Goal: Task Accomplishment & Management: Use online tool/utility

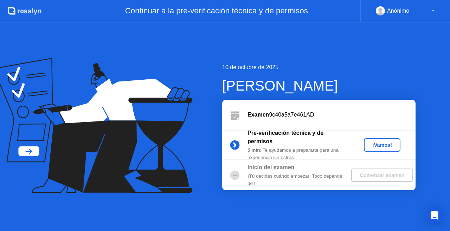
click at [373, 173] on div "Comenzar examen" at bounding box center [382, 176] width 56 height 6
click at [375, 148] on div "¡Vamos!" at bounding box center [382, 145] width 31 height 6
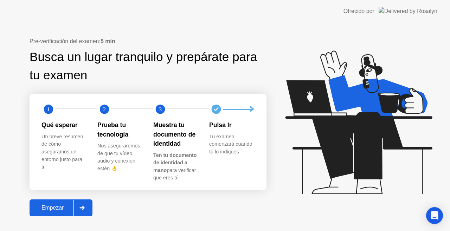
click at [52, 213] on button "Empezar" at bounding box center [61, 208] width 63 height 17
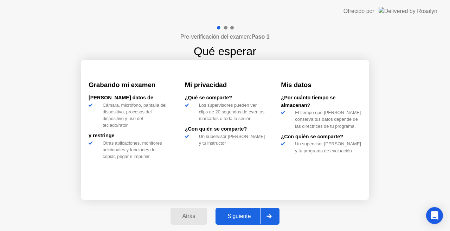
click at [228, 217] on div "Siguiente" at bounding box center [239, 216] width 43 height 6
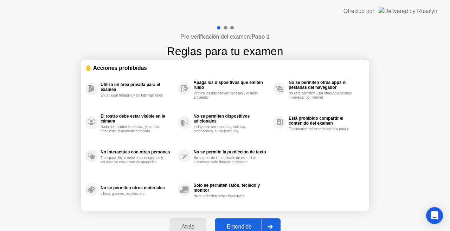
click at [234, 224] on div "Entendido" at bounding box center [239, 227] width 45 height 6
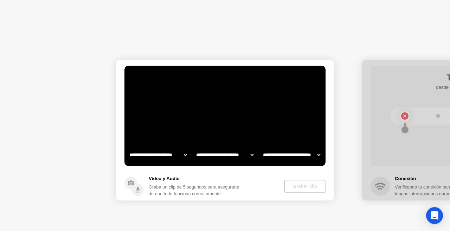
select select "**********"
select select "*******"
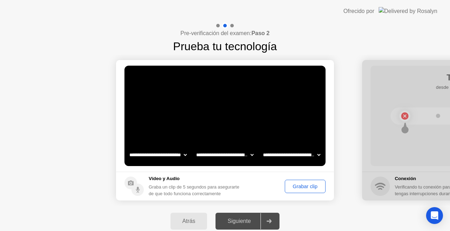
click at [273, 224] on div at bounding box center [269, 221] width 17 height 16
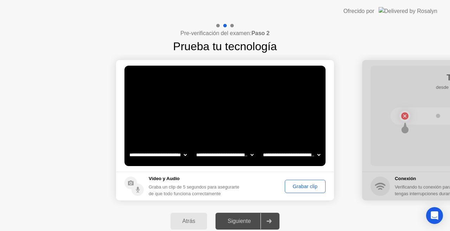
click at [273, 224] on div at bounding box center [269, 221] width 17 height 16
click at [276, 221] on div at bounding box center [269, 221] width 17 height 16
click at [249, 218] on div "Siguiente" at bounding box center [239, 221] width 43 height 6
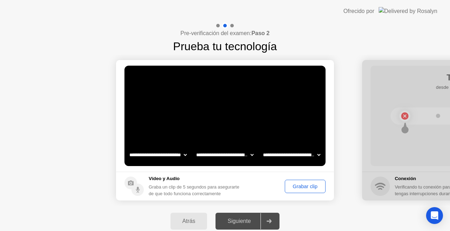
click at [249, 218] on div "Siguiente" at bounding box center [239, 221] width 43 height 6
click at [306, 185] on div "Grabar clip" at bounding box center [305, 187] width 36 height 6
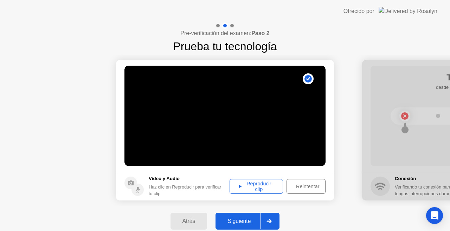
click at [264, 184] on div "Reproducir clip" at bounding box center [256, 186] width 49 height 11
click at [241, 187] on div "Reproducir clip" at bounding box center [256, 186] width 49 height 11
click at [270, 224] on div at bounding box center [269, 221] width 17 height 16
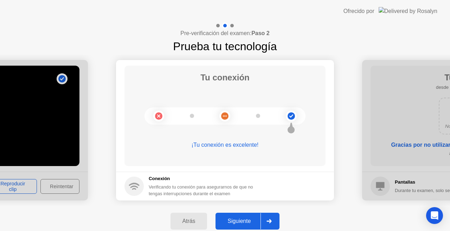
click at [277, 224] on div at bounding box center [269, 221] width 17 height 16
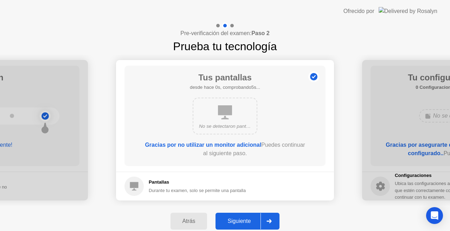
click at [267, 223] on div at bounding box center [269, 221] width 17 height 16
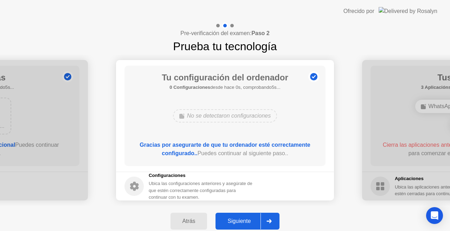
click at [267, 223] on div at bounding box center [269, 221] width 17 height 16
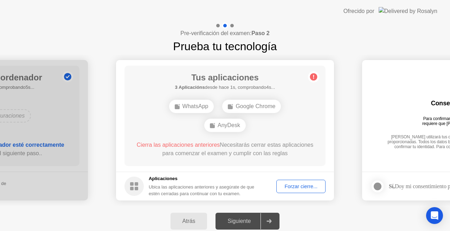
click at [295, 186] on div "Forzar cierre..." at bounding box center [301, 187] width 44 height 6
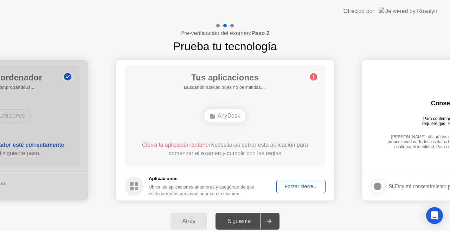
click at [160, 179] on h5 "Aplicaciones" at bounding box center [202, 178] width 107 height 7
click at [291, 189] on div "Forzar cierre..." at bounding box center [301, 187] width 44 height 6
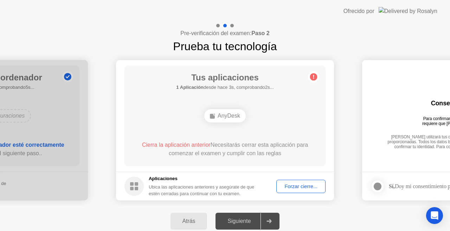
click at [180, 222] on div "Atrás" at bounding box center [189, 221] width 33 height 6
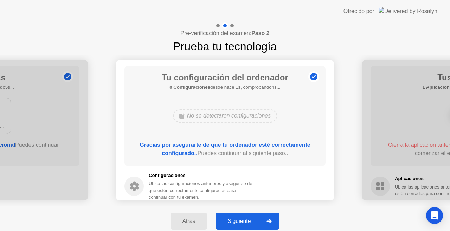
click at [269, 224] on div at bounding box center [269, 221] width 17 height 16
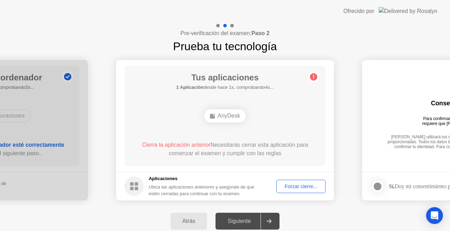
click at [311, 77] on circle at bounding box center [313, 76] width 7 height 7
click at [205, 122] on div "AnyDesk" at bounding box center [224, 116] width 161 height 19
click at [268, 221] on icon at bounding box center [269, 221] width 5 height 4
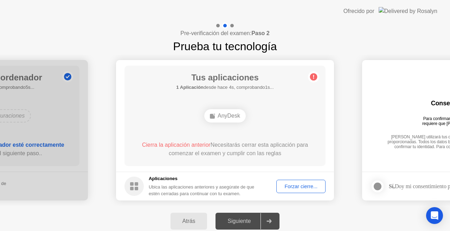
click at [268, 221] on icon at bounding box center [269, 221] width 5 height 4
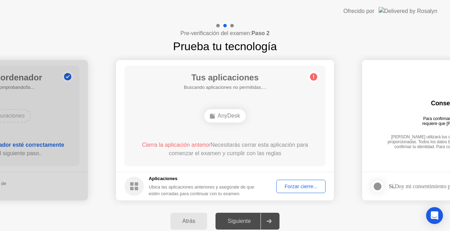
click at [268, 221] on icon at bounding box center [269, 221] width 5 height 4
click at [293, 184] on div "Forzar cierre..." at bounding box center [301, 187] width 44 height 6
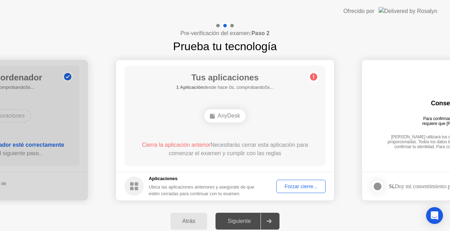
click at [259, 224] on div "Siguiente" at bounding box center [239, 221] width 43 height 6
click at [311, 78] on circle at bounding box center [313, 76] width 7 height 7
drag, startPoint x: 311, startPoint y: 78, endPoint x: 257, endPoint y: 113, distance: 63.6
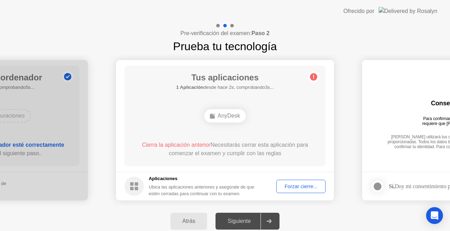
click at [257, 113] on main "Tus aplicaciones 1 Aplicación desde hace 2s, comprobando3s... AnyDesk Cierra la…" at bounding box center [225, 116] width 218 height 112
click at [228, 195] on div "Ubica las aplicaciones anteriores y asegúrate de que estén cerradas para contin…" at bounding box center [202, 190] width 107 height 13
click at [248, 186] on div "Ubica las aplicaciones anteriores y asegúrate de que estén cerradas para contin…" at bounding box center [202, 190] width 107 height 13
click at [137, 183] on rect at bounding box center [137, 184] width 4 height 4
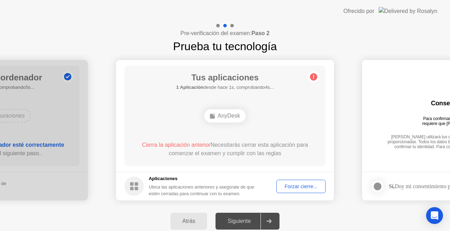
click at [137, 183] on rect at bounding box center [137, 184] width 4 height 4
click at [290, 188] on div "Forzar cierre..." at bounding box center [301, 187] width 44 height 6
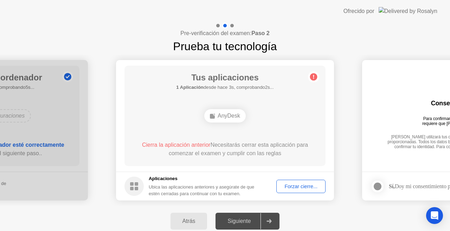
click at [187, 223] on div "Atrás" at bounding box center [189, 221] width 33 height 6
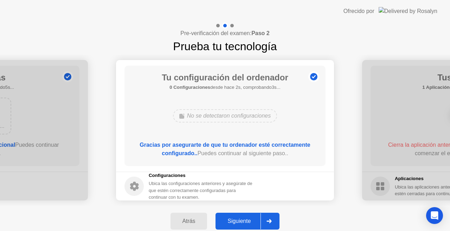
click at [258, 219] on div "Siguiente" at bounding box center [239, 221] width 43 height 6
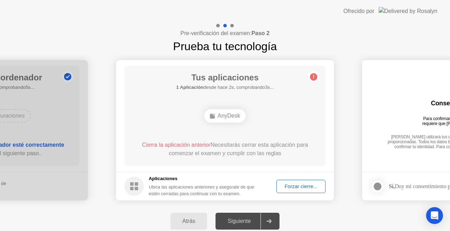
click at [316, 79] on circle at bounding box center [313, 76] width 7 height 7
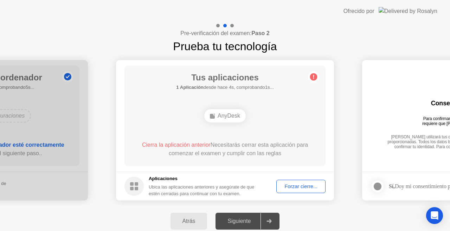
click at [316, 79] on circle at bounding box center [313, 76] width 7 height 7
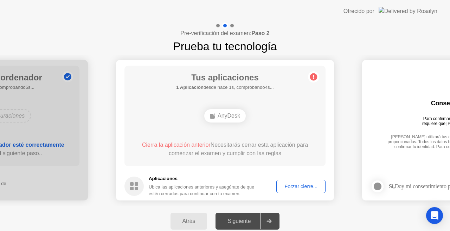
click at [316, 79] on circle at bounding box center [313, 76] width 7 height 7
click at [311, 77] on circle at bounding box center [313, 76] width 7 height 7
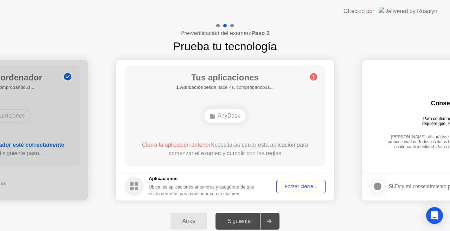
click at [311, 77] on circle at bounding box center [313, 76] width 7 height 7
click at [311, 75] on circle at bounding box center [313, 76] width 7 height 7
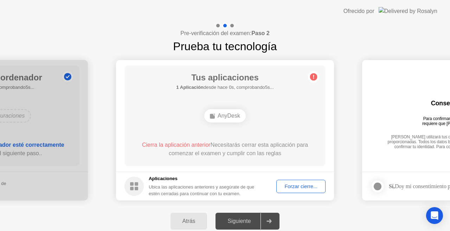
click at [311, 75] on circle at bounding box center [313, 76] width 7 height 7
click at [302, 188] on div "Forzar cierre..." at bounding box center [301, 187] width 44 height 6
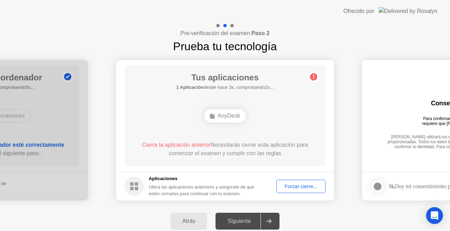
click at [256, 219] on div "Siguiente" at bounding box center [239, 221] width 43 height 6
click at [266, 220] on div at bounding box center [269, 221] width 17 height 16
click at [268, 221] on icon at bounding box center [268, 221] width 5 height 4
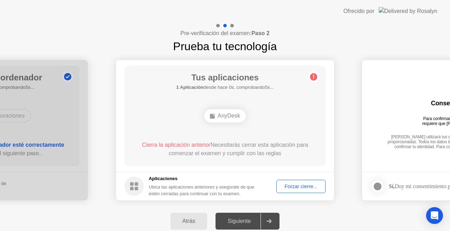
click at [268, 221] on icon at bounding box center [268, 221] width 5 height 4
drag, startPoint x: 268, startPoint y: 221, endPoint x: 266, endPoint y: 245, distance: 23.6
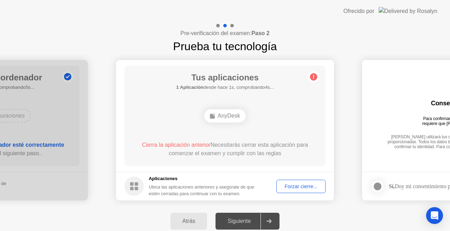
click at [266, 231] on html "**********" at bounding box center [225, 115] width 450 height 231
click at [277, 219] on div at bounding box center [269, 221] width 17 height 16
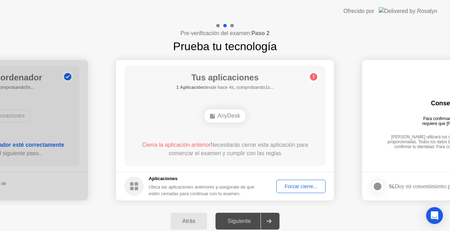
click at [307, 182] on button "Forzar cierre..." at bounding box center [300, 186] width 49 height 13
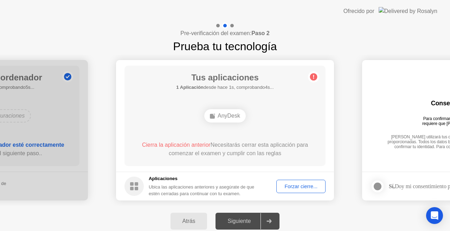
click at [271, 225] on div at bounding box center [269, 221] width 17 height 16
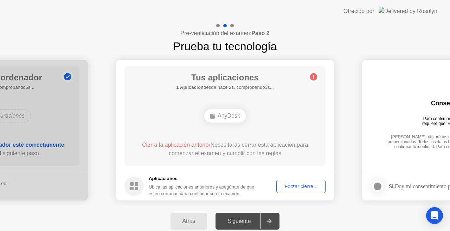
click at [296, 192] on button "Forzar cierre..." at bounding box center [300, 186] width 49 height 13
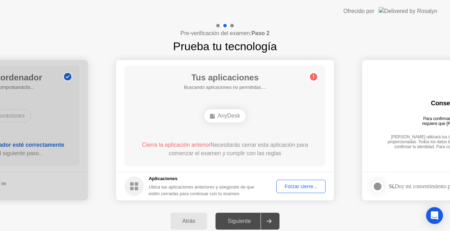
click at [259, 222] on div "Siguiente" at bounding box center [239, 221] width 43 height 6
click at [134, 182] on circle at bounding box center [133, 186] width 19 height 19
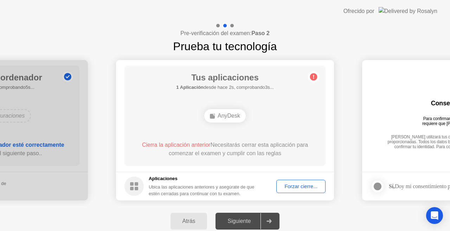
click at [134, 182] on circle at bounding box center [133, 186] width 19 height 19
click at [312, 76] on circle at bounding box center [313, 76] width 7 height 7
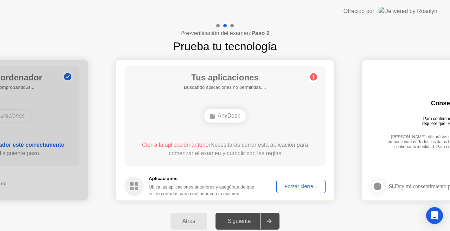
click at [312, 76] on circle at bounding box center [313, 76] width 7 height 7
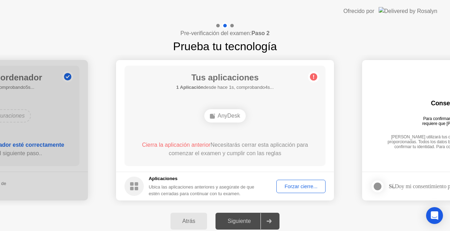
click at [312, 76] on circle at bounding box center [313, 76] width 7 height 7
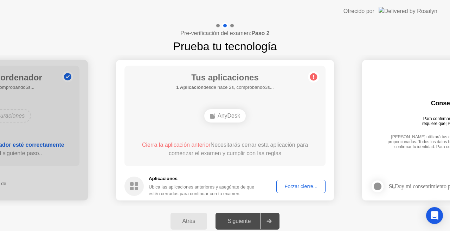
click at [312, 76] on circle at bounding box center [313, 76] width 7 height 7
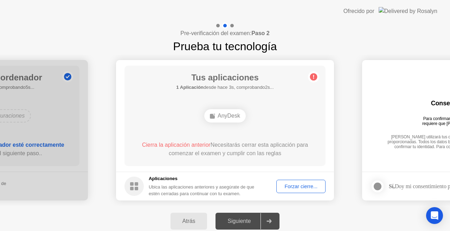
click at [312, 76] on circle at bounding box center [313, 76] width 7 height 7
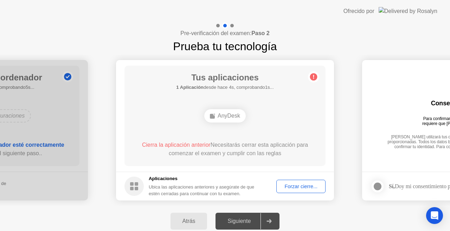
click at [312, 76] on circle at bounding box center [313, 76] width 7 height 7
click at [199, 224] on div "Atrás" at bounding box center [189, 221] width 33 height 6
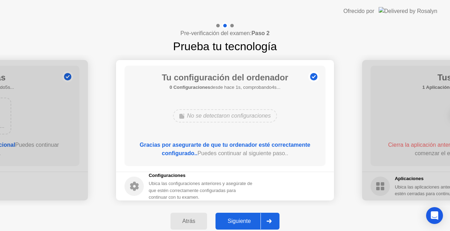
click at [199, 224] on div "Atrás" at bounding box center [189, 221] width 33 height 6
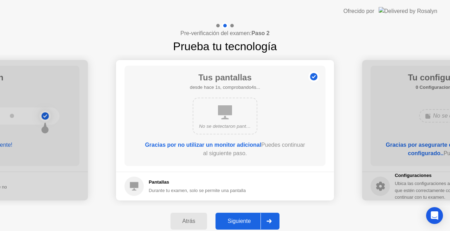
click at [199, 224] on div "Atrás" at bounding box center [189, 221] width 33 height 6
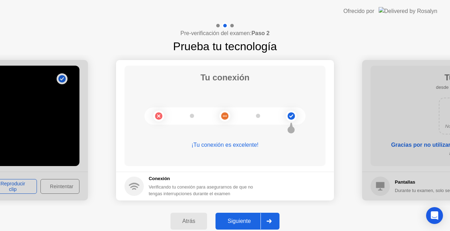
click at [268, 219] on div at bounding box center [269, 221] width 17 height 16
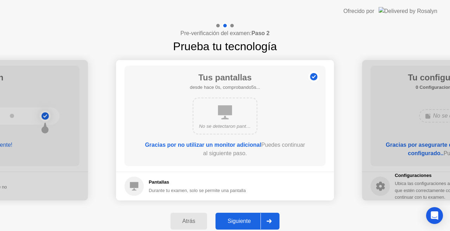
click at [268, 219] on div at bounding box center [269, 221] width 17 height 16
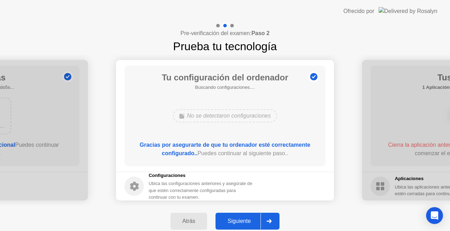
click at [268, 219] on div at bounding box center [269, 221] width 17 height 16
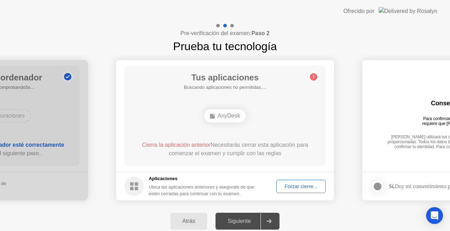
click at [268, 219] on div at bounding box center [269, 221] width 17 height 16
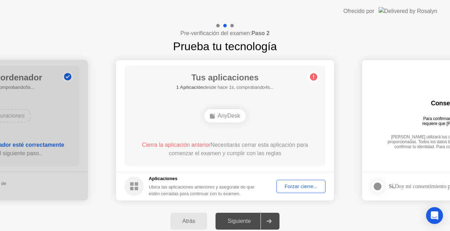
click at [268, 219] on div at bounding box center [269, 221] width 17 height 16
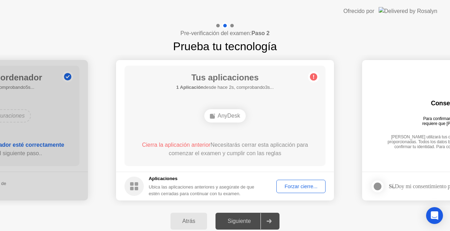
click at [268, 219] on div at bounding box center [269, 221] width 17 height 16
click at [293, 189] on div "Forzar cierre..." at bounding box center [301, 187] width 44 height 6
